Goal: Information Seeking & Learning: Learn about a topic

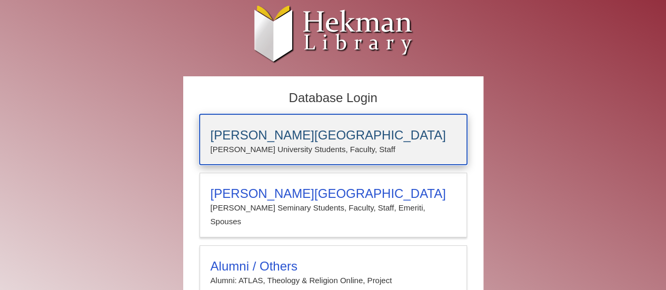
click at [287, 131] on h3 "[PERSON_NAME][GEOGRAPHIC_DATA]" at bounding box center [333, 135] width 245 height 15
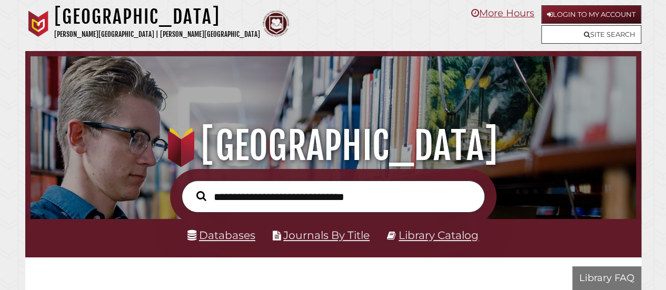
scroll to position [200, 600]
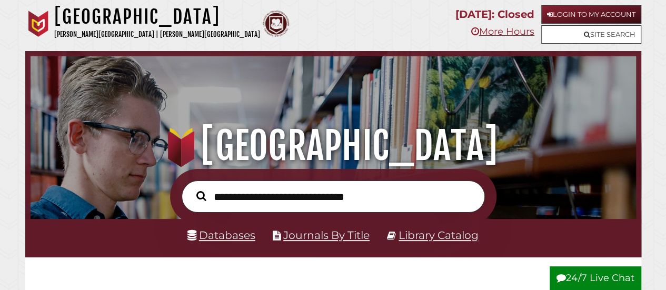
click at [285, 201] on input "text" at bounding box center [333, 197] width 303 height 32
type input "**********"
click at [191, 189] on button "Search" at bounding box center [201, 196] width 21 height 15
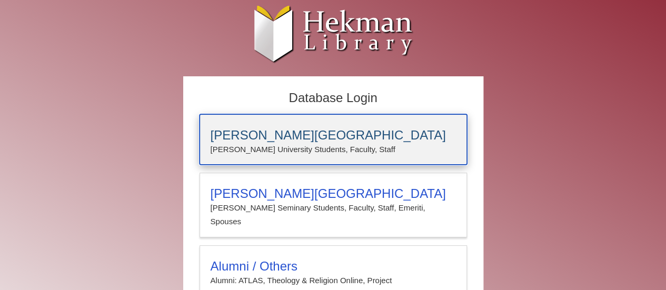
click at [284, 156] on div "[PERSON_NAME][GEOGRAPHIC_DATA] [PERSON_NAME] University Students, Faculty, Staff" at bounding box center [334, 139] width 268 height 51
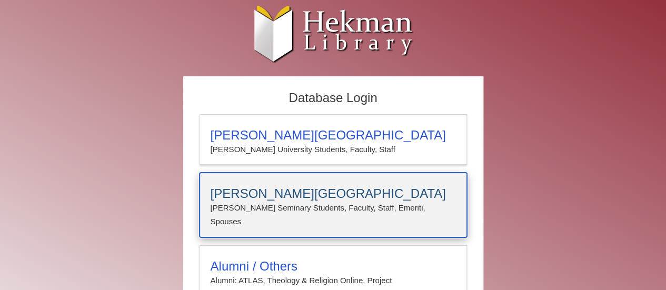
click at [243, 173] on div "Calvin Theological Seminary Calvin Seminary Students, Faculty, Staff, Emeriti, …" at bounding box center [334, 205] width 268 height 65
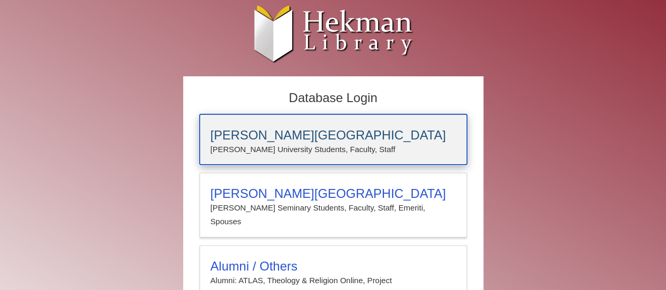
click at [246, 144] on p "[PERSON_NAME] University Students, Faculty, Staff" at bounding box center [333, 150] width 245 height 14
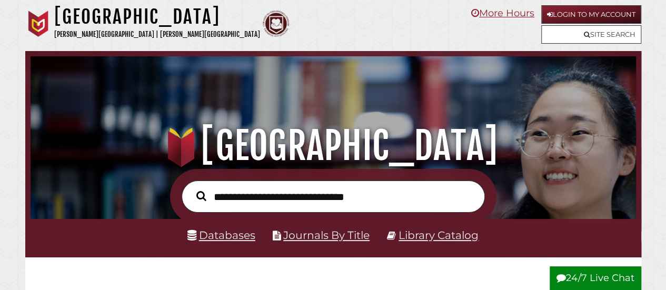
scroll to position [200, 600]
click at [240, 199] on input "text" at bounding box center [333, 197] width 303 height 32
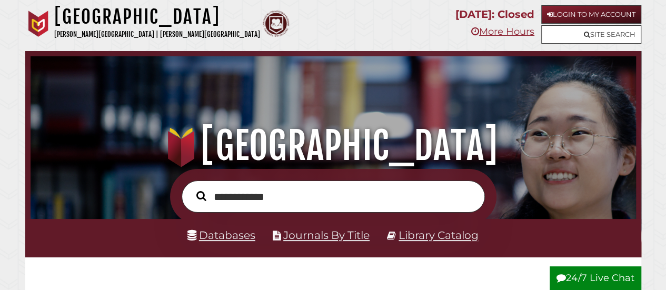
type input "**********"
click at [191, 189] on button "Search" at bounding box center [201, 196] width 21 height 15
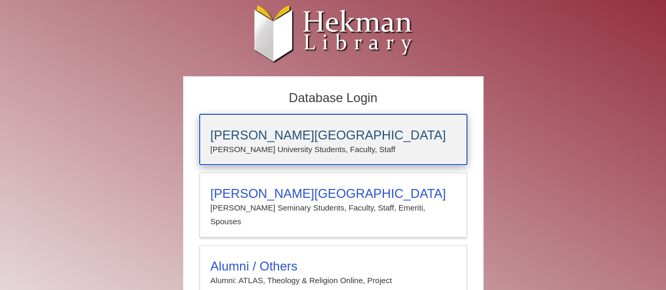
click at [255, 137] on h3 "[PERSON_NAME][GEOGRAPHIC_DATA]" at bounding box center [333, 135] width 245 height 15
